Goal: Task Accomplishment & Management: Manage account settings

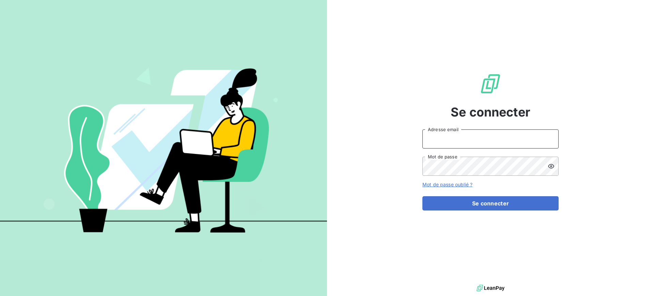
click at [440, 141] on input "Adresse email" at bounding box center [490, 138] width 136 height 19
type input "franck.lavocat@tamarins.re"
click at [554, 167] on icon at bounding box center [551, 166] width 7 height 7
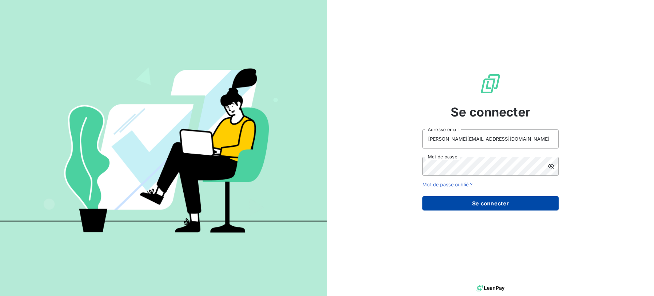
click at [497, 201] on button "Se connecter" at bounding box center [490, 203] width 136 height 14
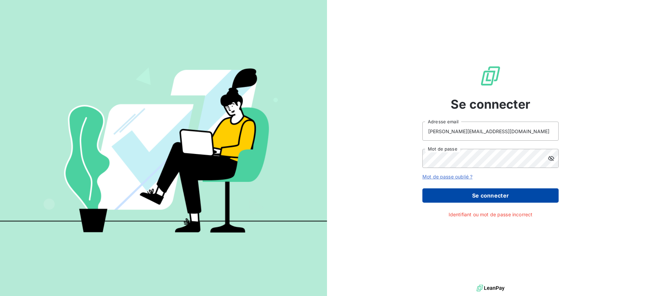
click at [454, 195] on button "Se connecter" at bounding box center [490, 195] width 136 height 14
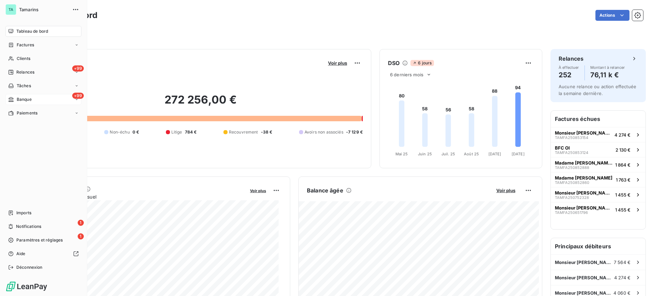
click at [32, 99] on div "+99 Banque" at bounding box center [43, 99] width 76 height 11
click at [38, 114] on span "Opérations à associer" at bounding box center [37, 113] width 43 height 6
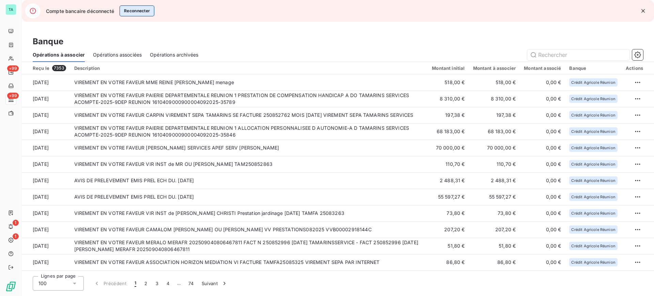
click at [131, 10] on button "Reconnecter" at bounding box center [137, 10] width 35 height 11
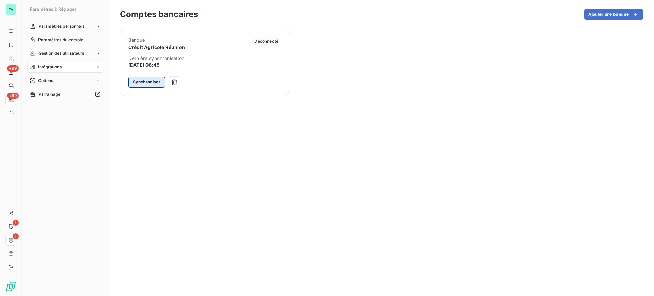
click at [151, 80] on button "Synchroniser" at bounding box center [146, 82] width 36 height 11
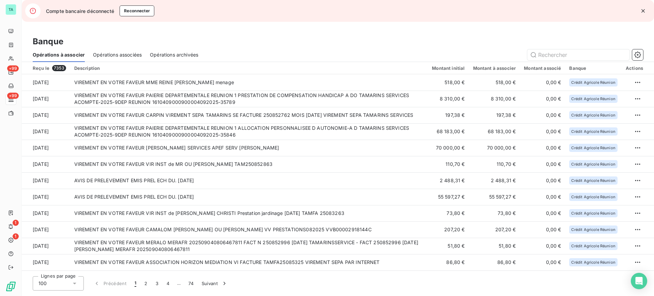
click at [642, 10] on icon "button" at bounding box center [642, 10] width 3 height 3
